Goal: Ask a question

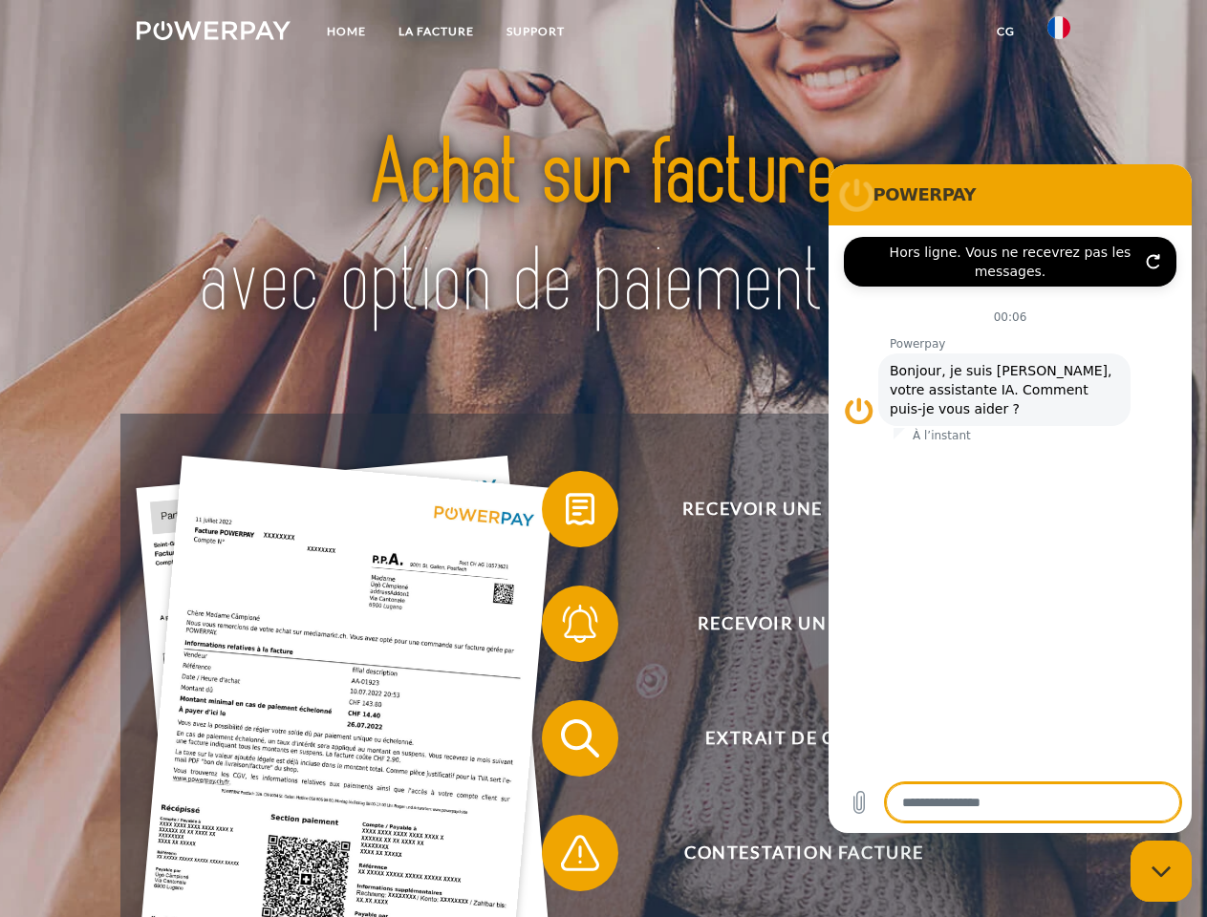
click at [213, 33] on img at bounding box center [214, 30] width 154 height 19
click at [1059, 33] on img at bounding box center [1058, 27] width 23 height 23
click at [1005, 32] on link "CG" at bounding box center [1005, 31] width 51 height 34
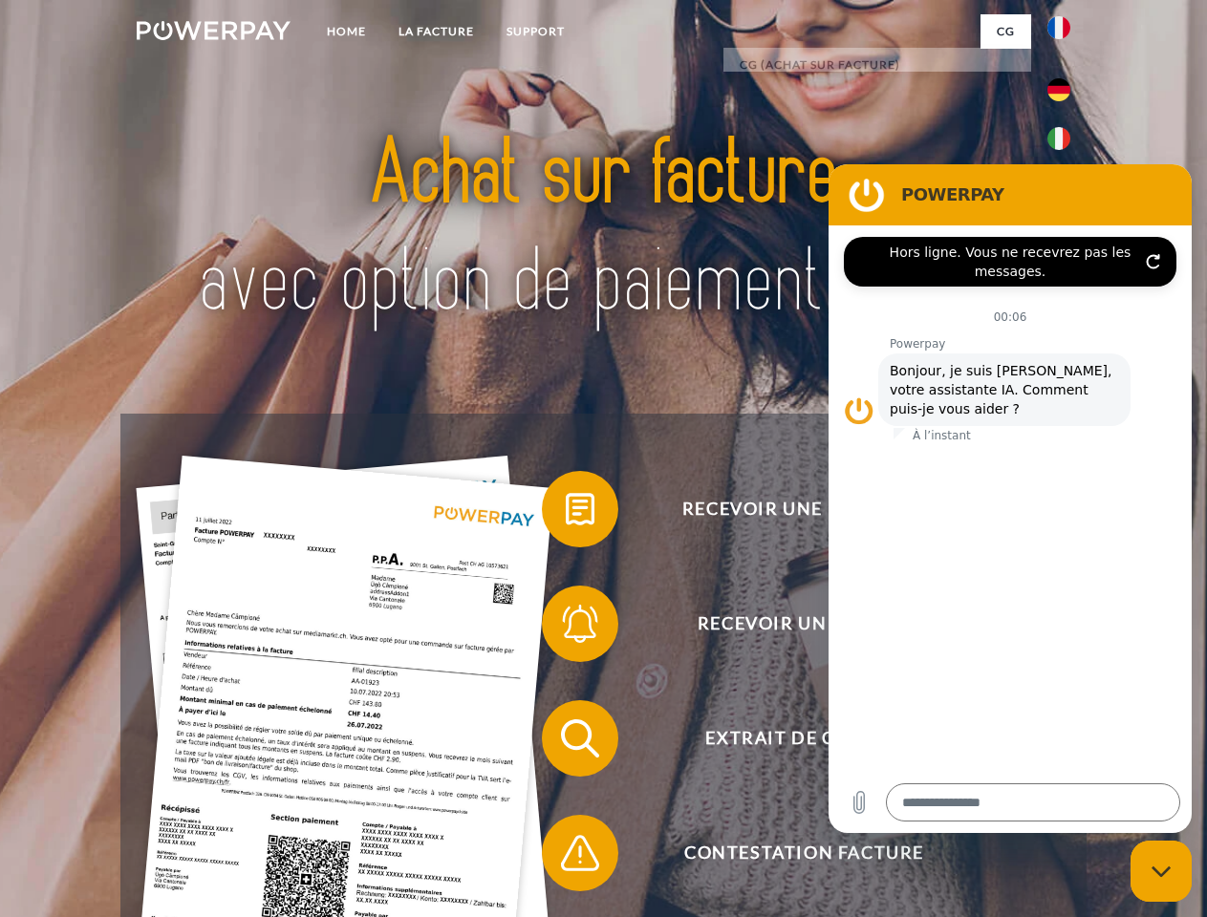
click at [566, 513] on span at bounding box center [551, 509] width 96 height 96
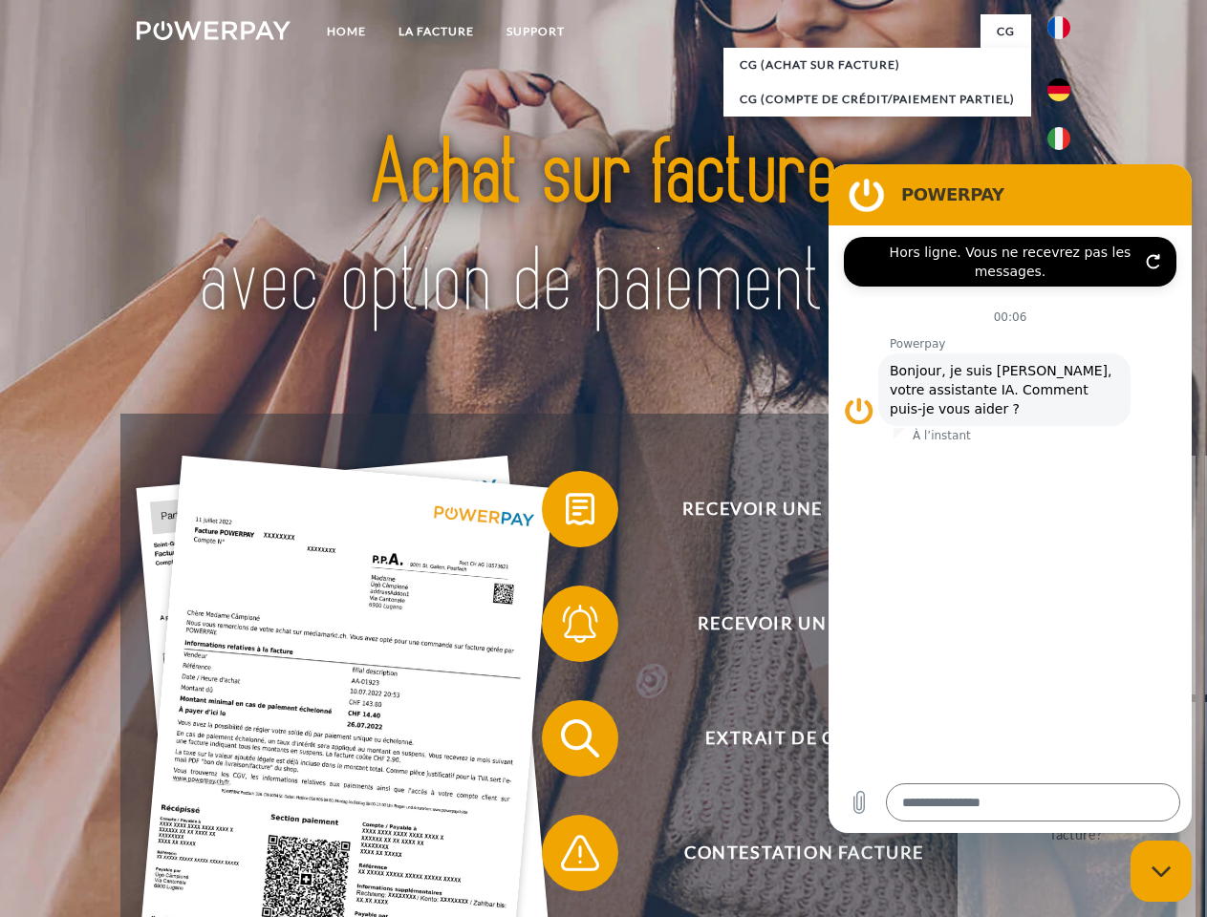
click at [566, 628] on span at bounding box center [551, 624] width 96 height 96
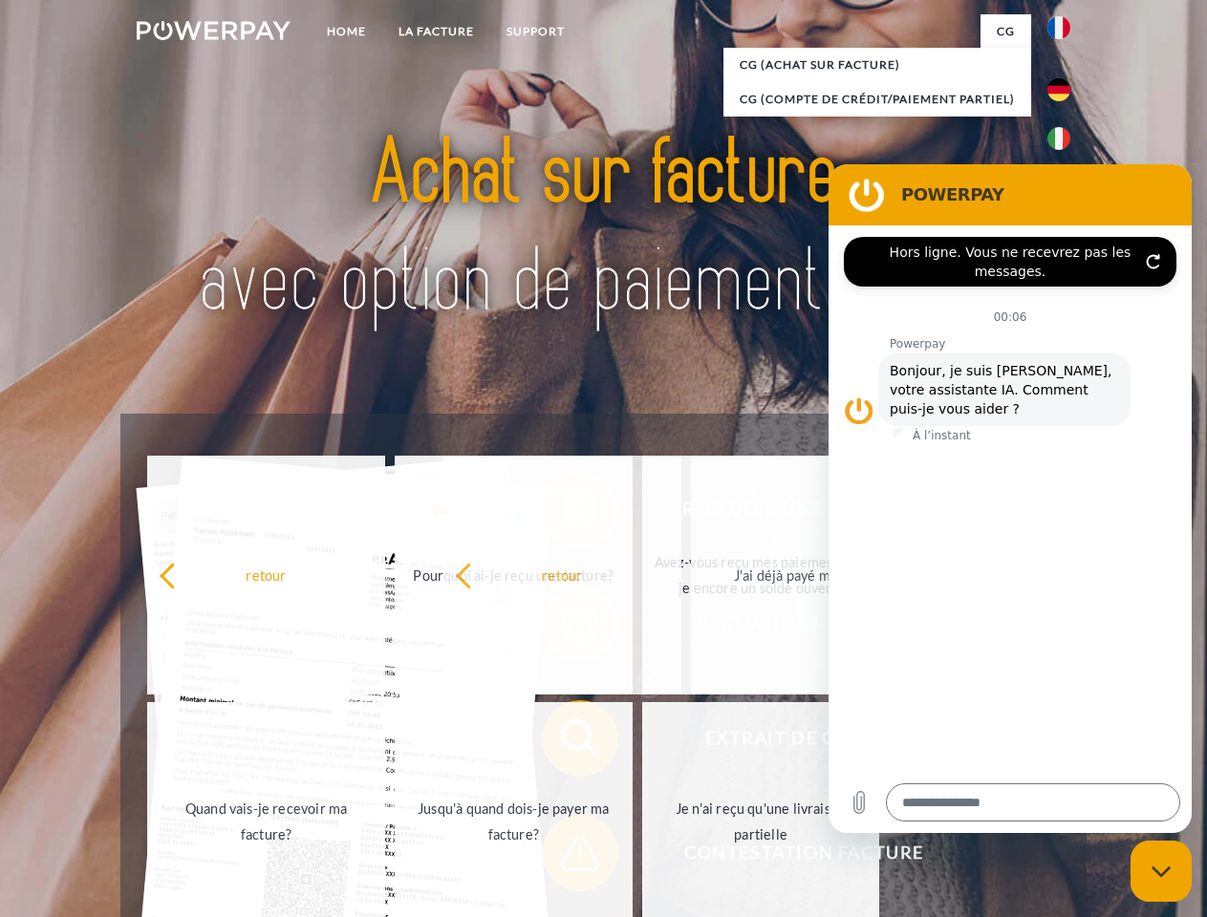
click at [566, 857] on span at bounding box center [551, 853] width 96 height 96
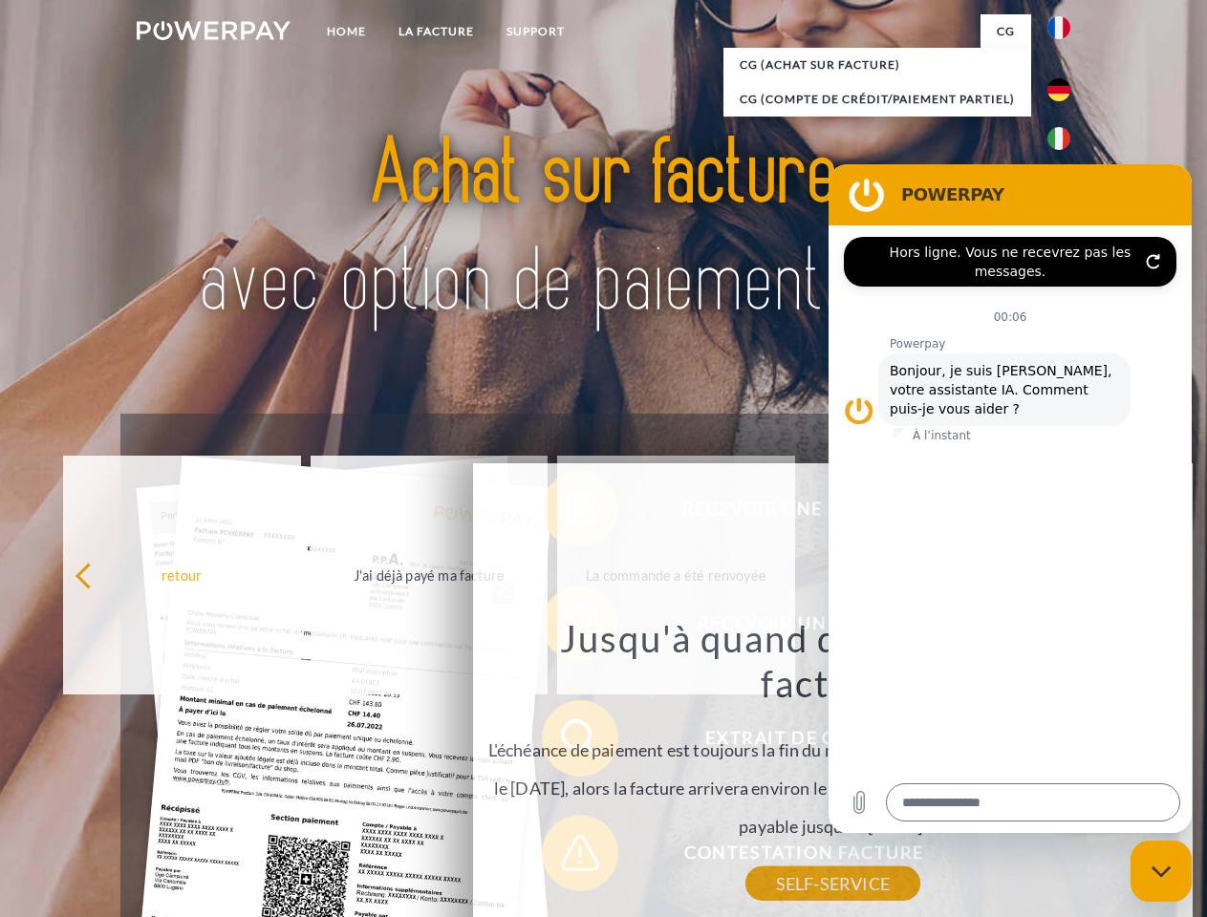
click at [1161, 871] on icon "Fermer la fenêtre de messagerie" at bounding box center [1161, 872] width 20 height 12
type textarea "*"
